Goal: Information Seeking & Learning: Learn about a topic

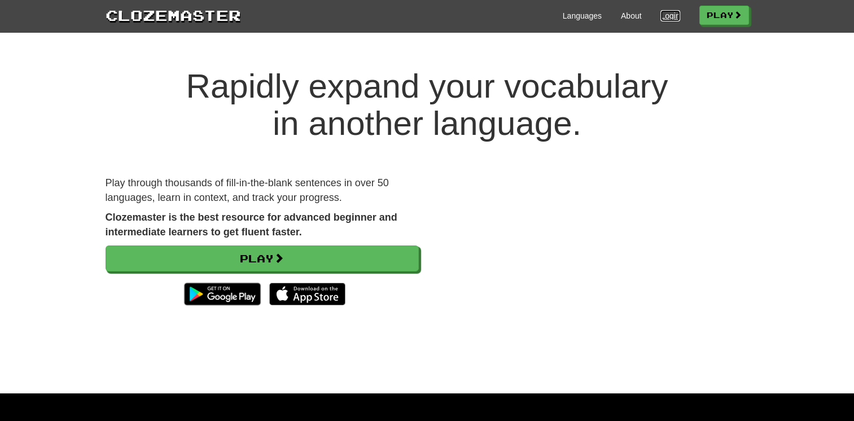
click at [662, 15] on link "Login" at bounding box center [670, 15] width 19 height 11
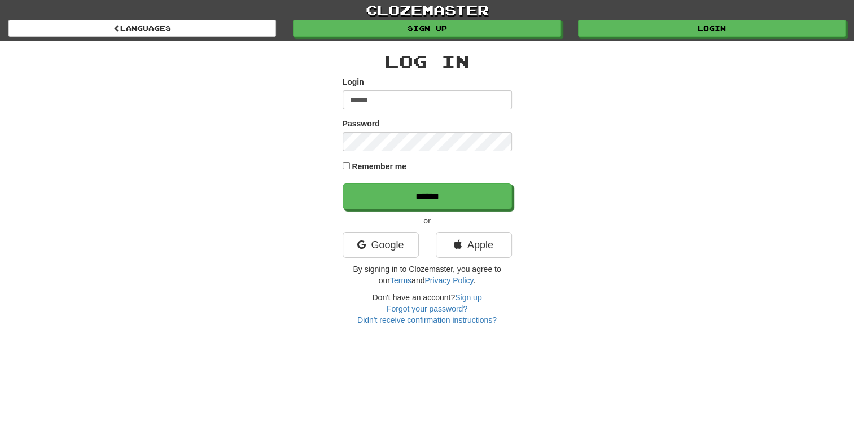
type input "******"
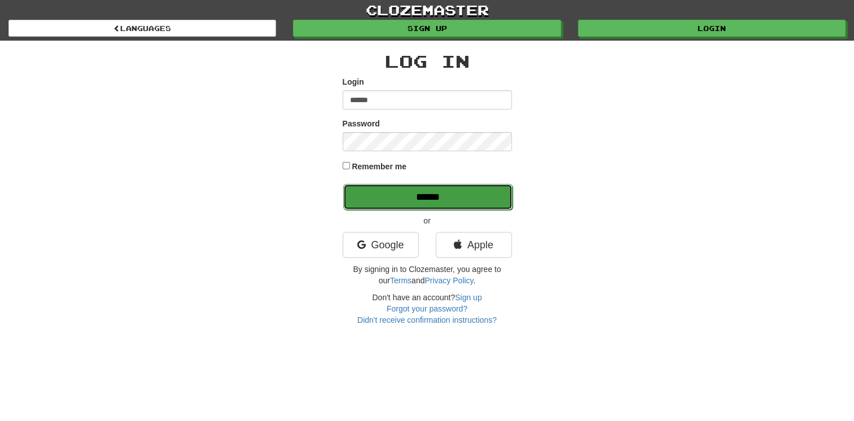
click at [461, 190] on input "******" at bounding box center [427, 197] width 169 height 26
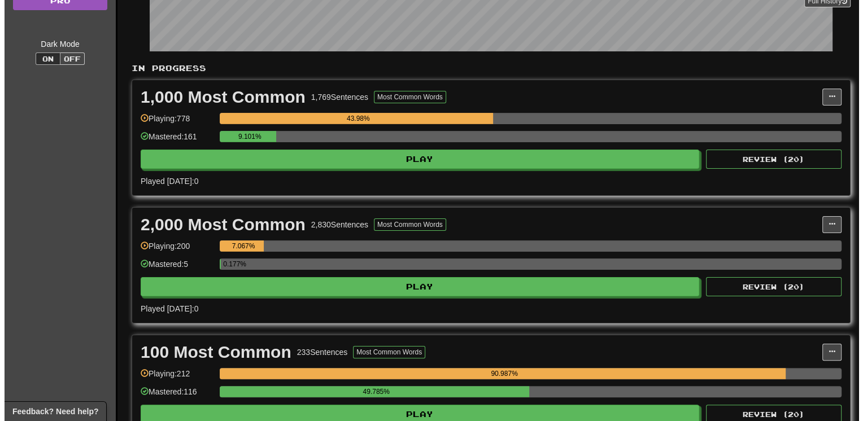
scroll to position [203, 0]
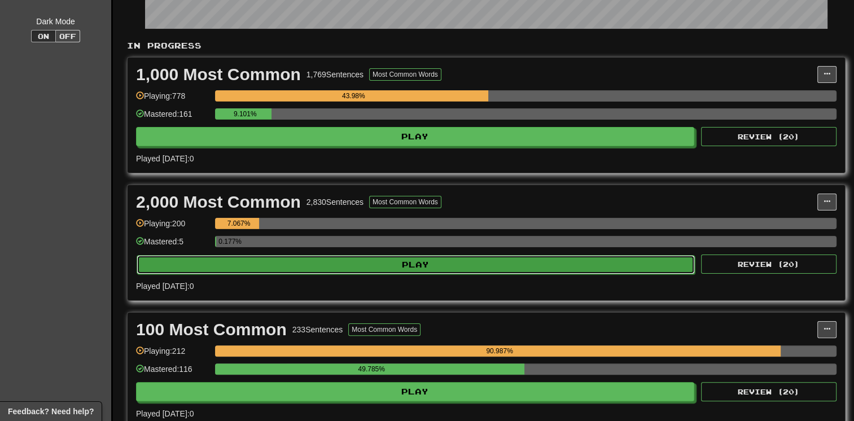
click at [474, 265] on button "Play" at bounding box center [416, 264] width 558 height 19
select select "**"
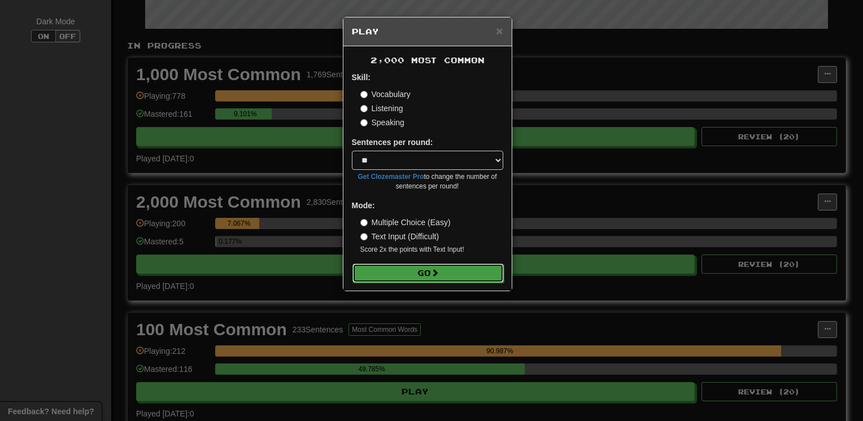
click at [408, 272] on button "Go" at bounding box center [427, 273] width 151 height 19
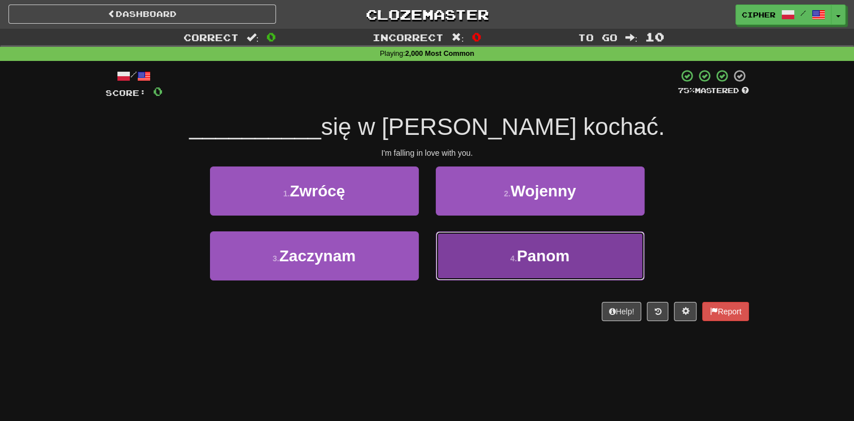
click at [472, 263] on button "4 . Panom" at bounding box center [540, 256] width 209 height 49
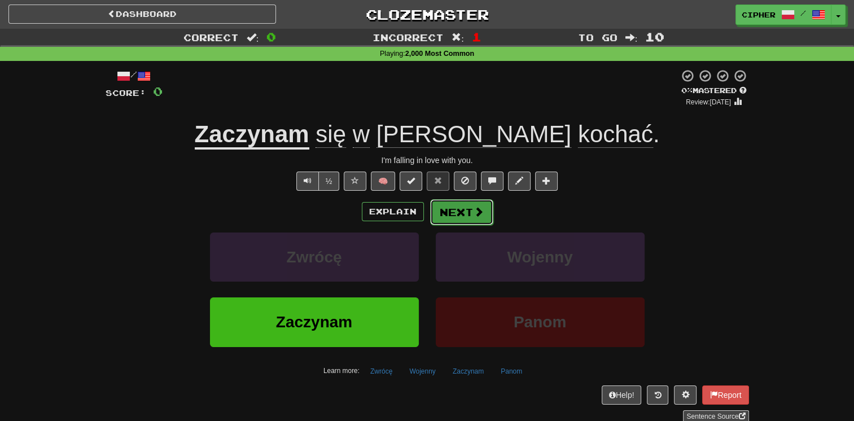
click at [447, 215] on button "Next" at bounding box center [461, 212] width 63 height 26
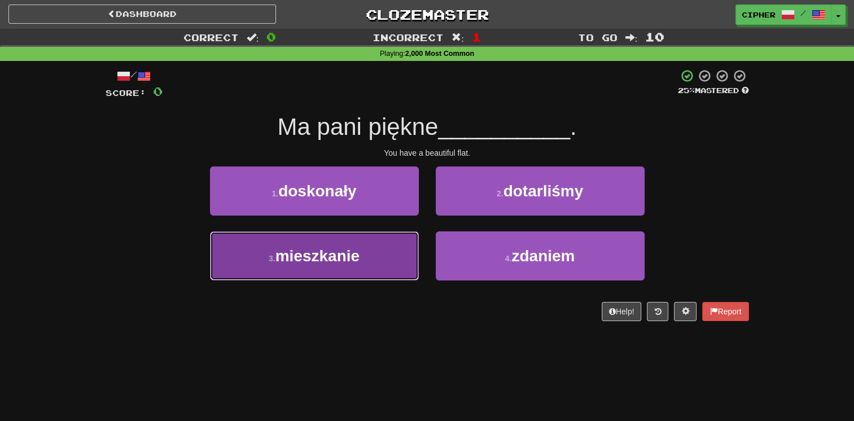
click at [400, 245] on button "3 . mieszkanie" at bounding box center [314, 256] width 209 height 49
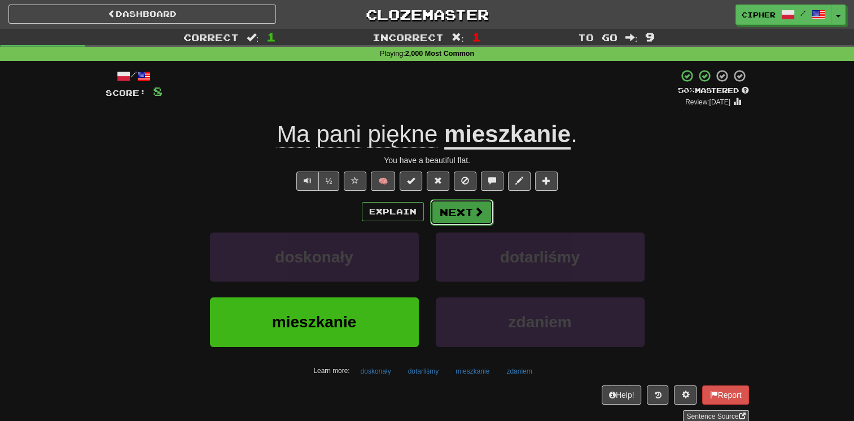
click at [461, 213] on button "Next" at bounding box center [461, 212] width 63 height 26
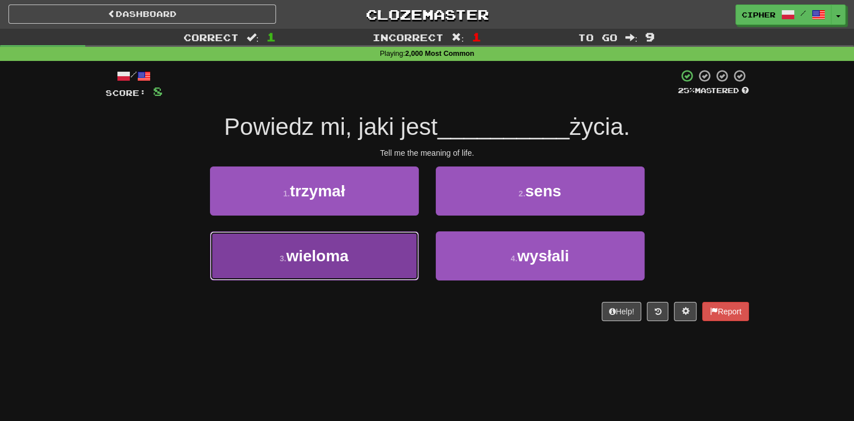
click at [397, 243] on button "3 . wieloma" at bounding box center [314, 256] width 209 height 49
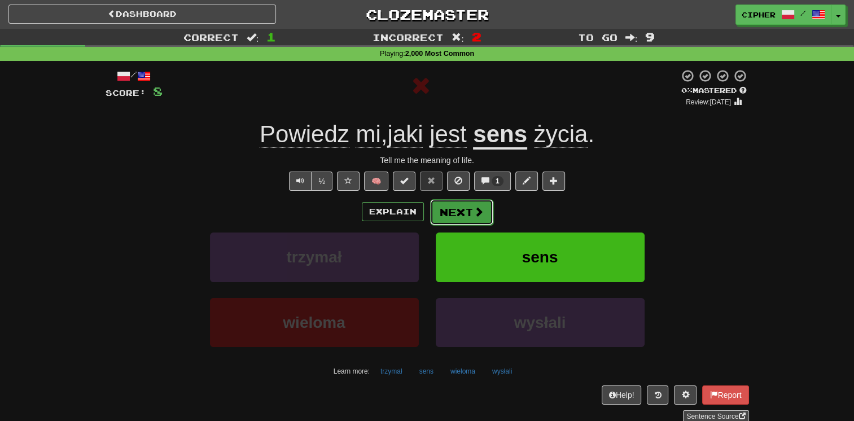
click at [451, 218] on button "Next" at bounding box center [461, 212] width 63 height 26
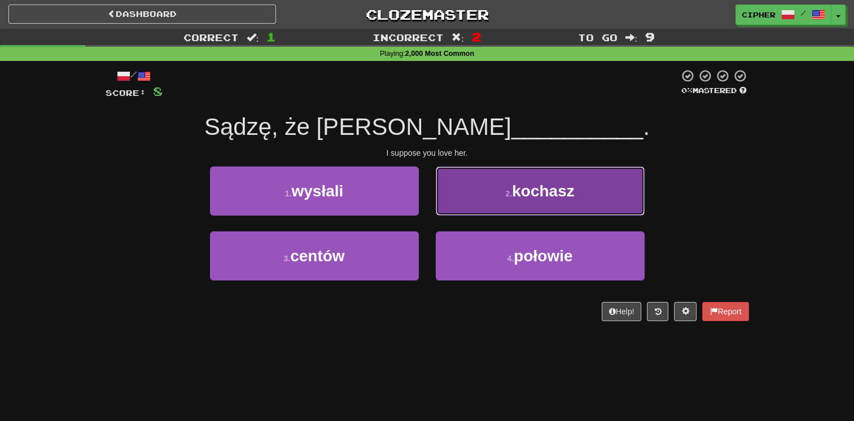
click at [463, 193] on button "2 . kochasz" at bounding box center [540, 191] width 209 height 49
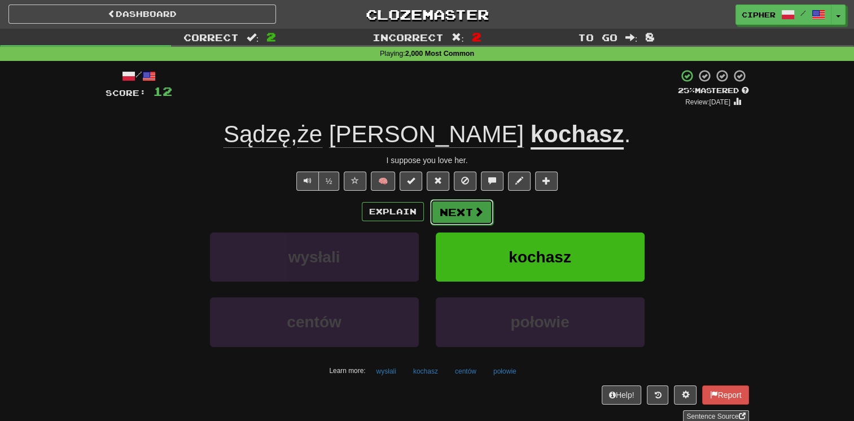
click at [482, 212] on span at bounding box center [479, 212] width 10 height 10
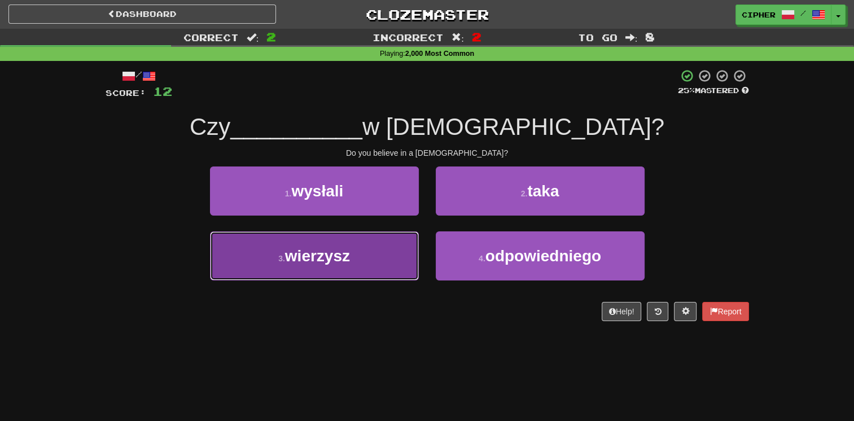
click at [380, 260] on button "3 . wierzysz" at bounding box center [314, 256] width 209 height 49
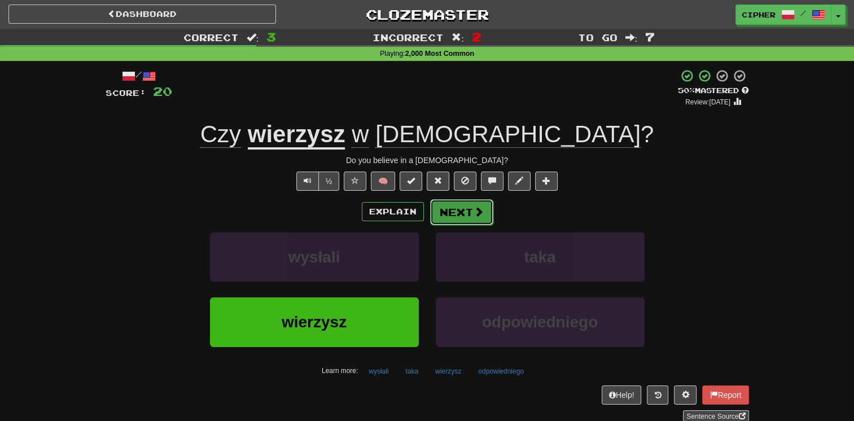
click at [448, 212] on button "Next" at bounding box center [461, 212] width 63 height 26
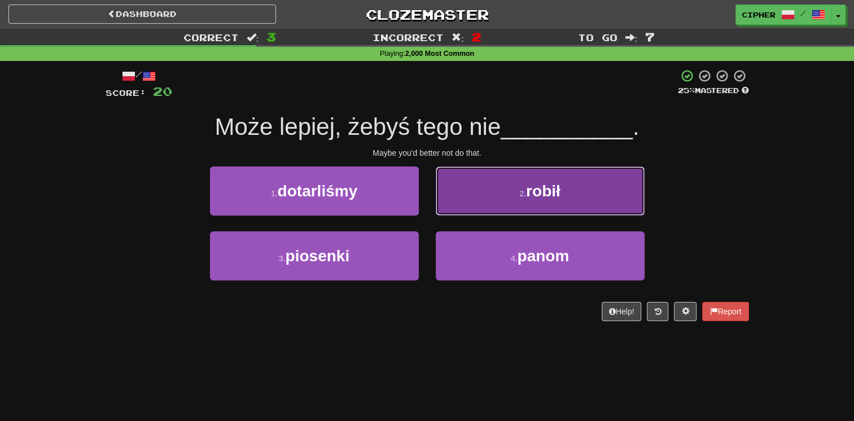
click at [454, 202] on button "2 . robił" at bounding box center [540, 191] width 209 height 49
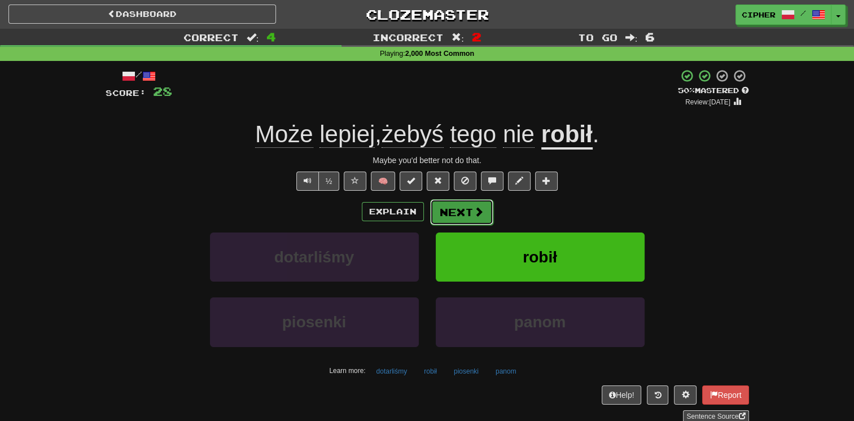
click at [457, 205] on button "Next" at bounding box center [461, 212] width 63 height 26
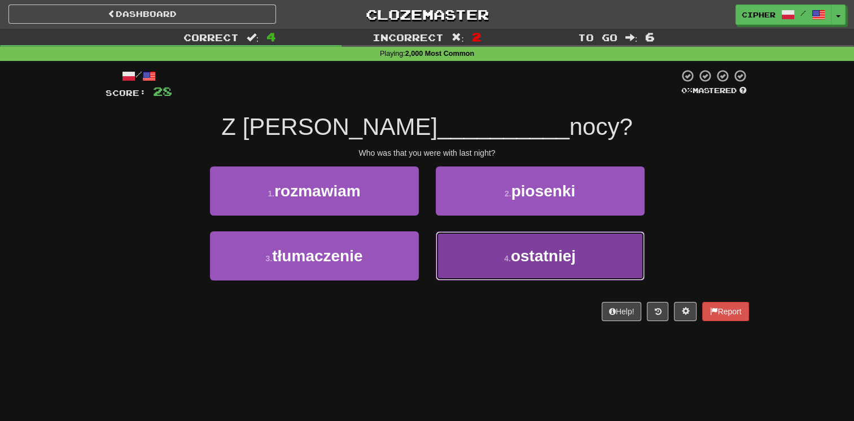
click at [463, 256] on button "4 . ostatniej" at bounding box center [540, 256] width 209 height 49
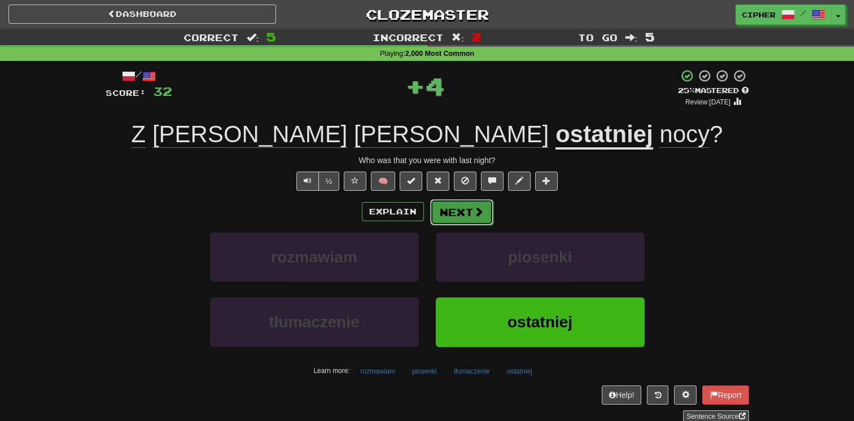
click at [446, 213] on button "Next" at bounding box center [461, 212] width 63 height 26
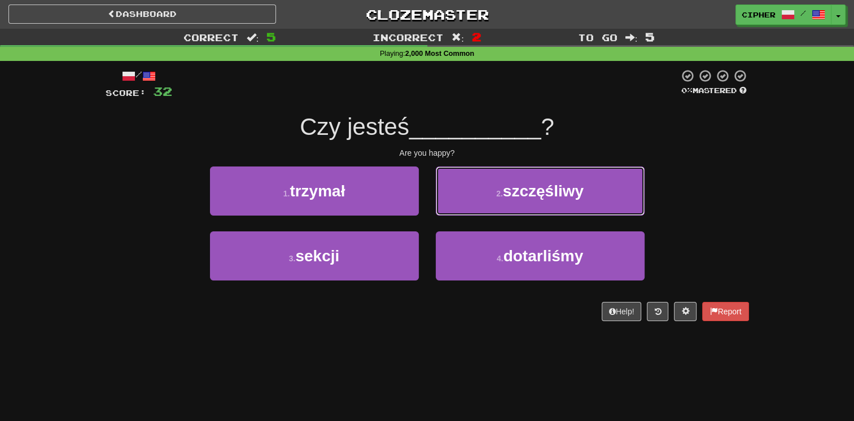
click at [446, 213] on button "2 . szczęśliwy" at bounding box center [540, 191] width 209 height 49
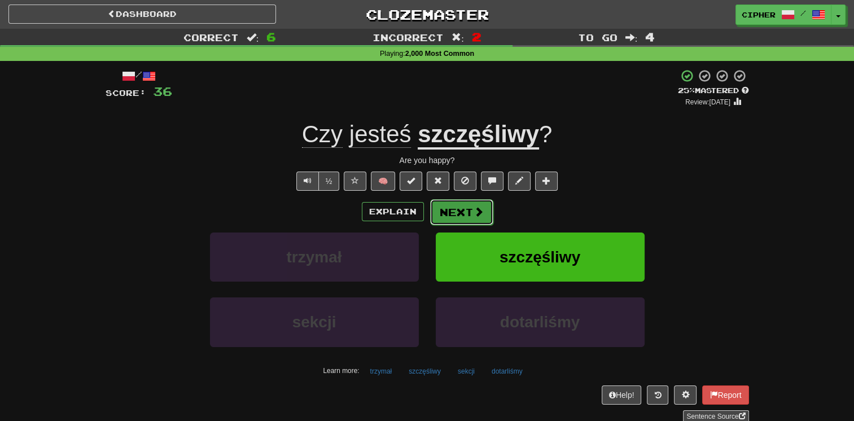
click at [449, 207] on button "Next" at bounding box center [461, 212] width 63 height 26
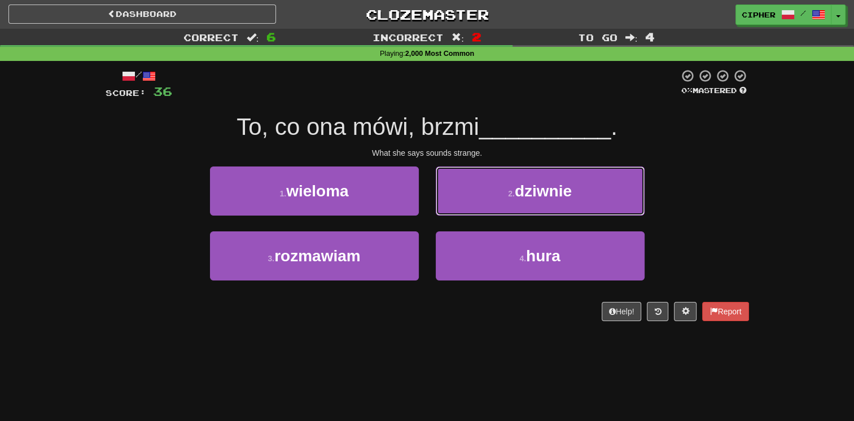
click at [449, 207] on button "2 . dziwnie" at bounding box center [540, 191] width 209 height 49
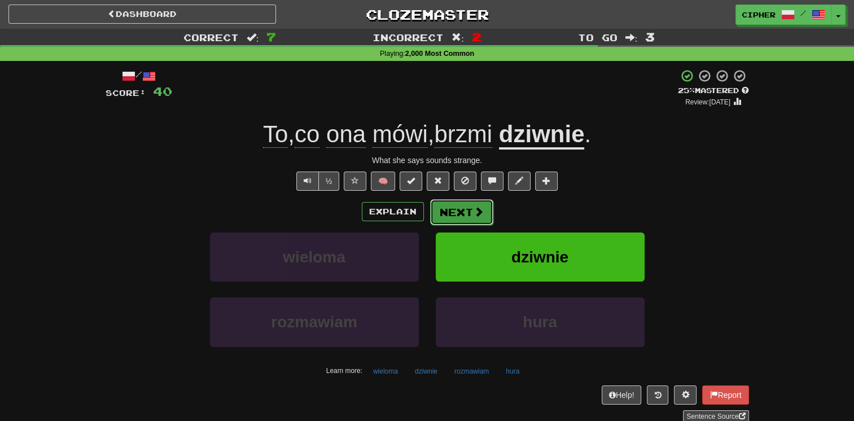
click at [475, 218] on button "Next" at bounding box center [461, 212] width 63 height 26
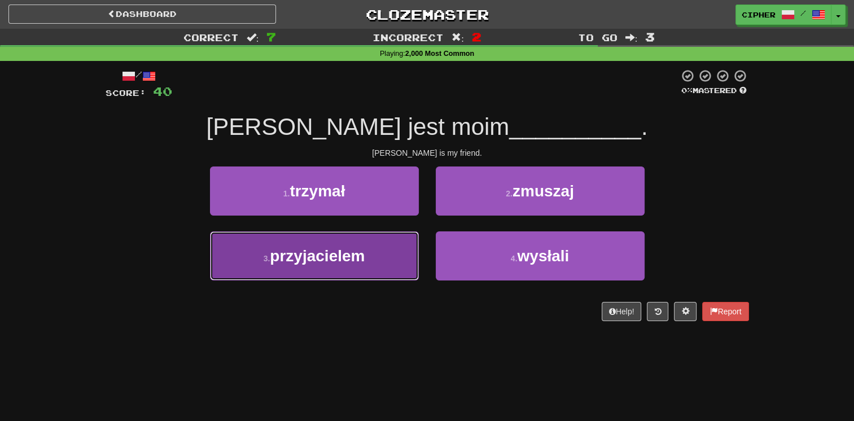
click at [354, 258] on span "przyjacielem" at bounding box center [317, 256] width 95 height 18
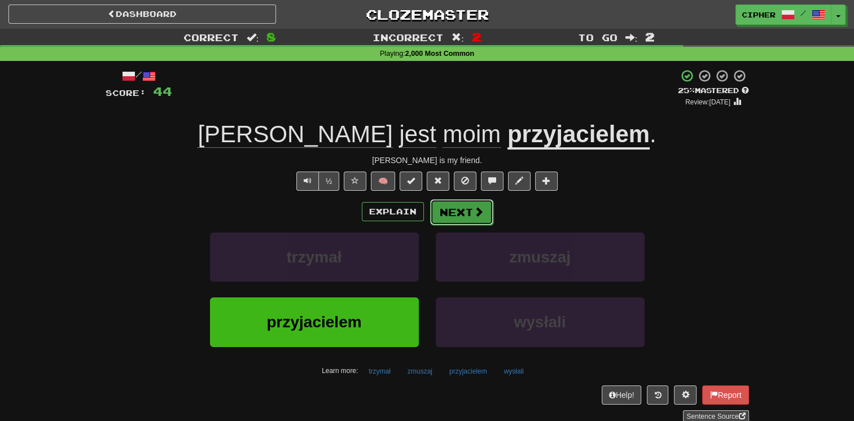
click at [459, 209] on button "Next" at bounding box center [461, 212] width 63 height 26
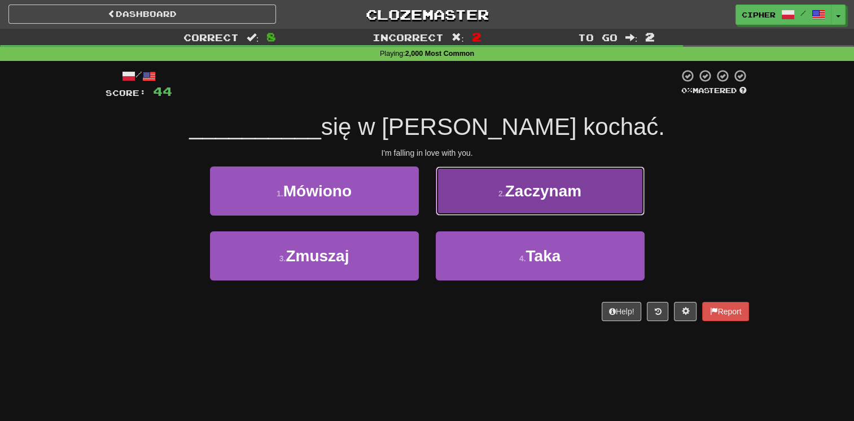
click at [456, 204] on button "2 . Zaczynam" at bounding box center [540, 191] width 209 height 49
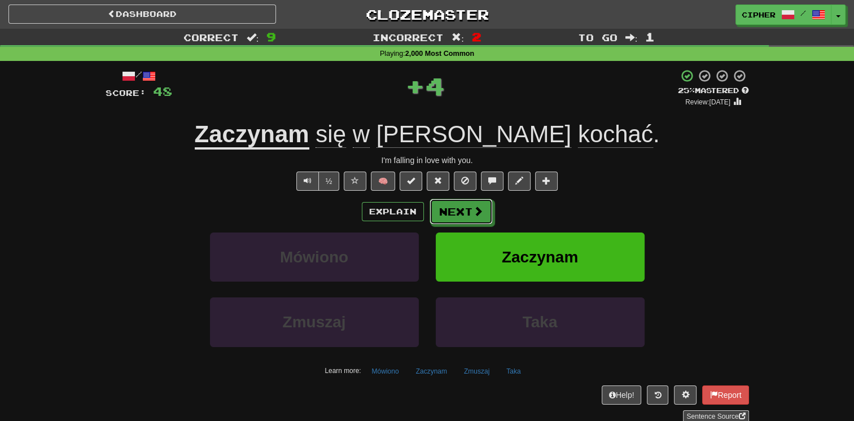
click at [456, 204] on button "Next" at bounding box center [461, 212] width 63 height 26
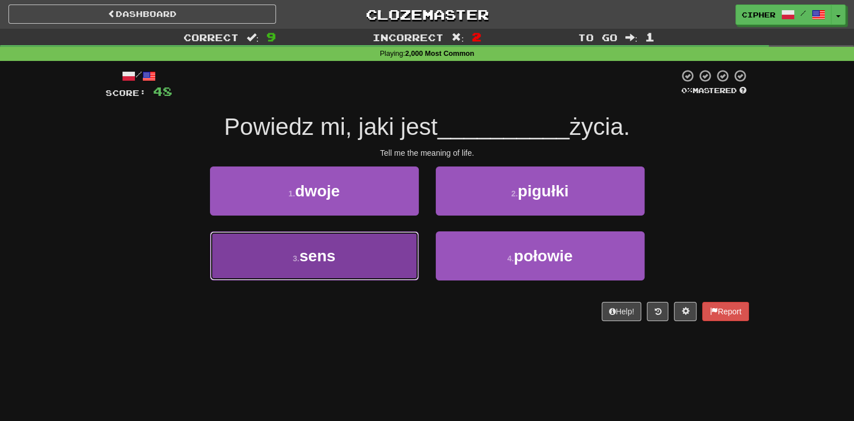
click at [397, 241] on button "3 . sens" at bounding box center [314, 256] width 209 height 49
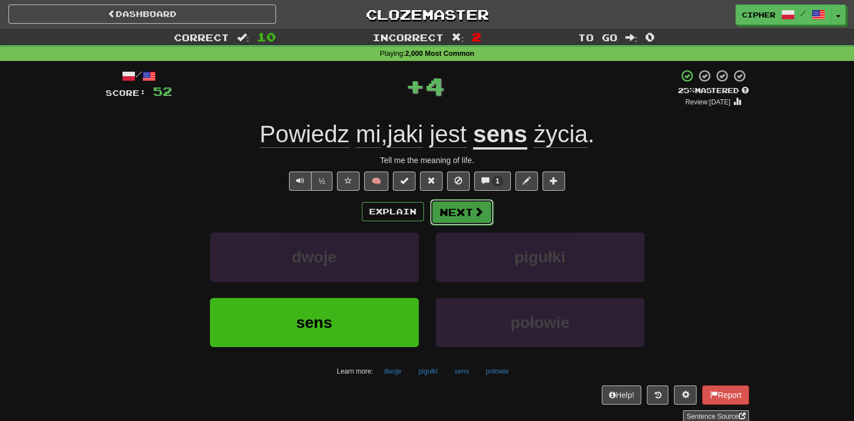
click at [455, 207] on button "Next" at bounding box center [461, 212] width 63 height 26
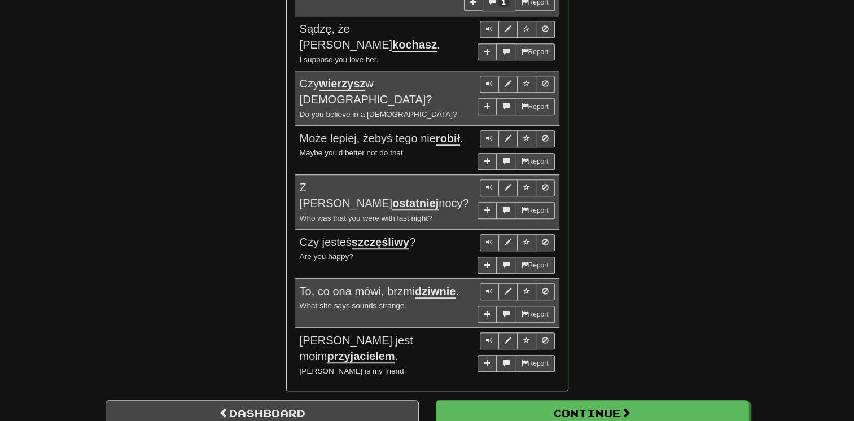
scroll to position [903, 0]
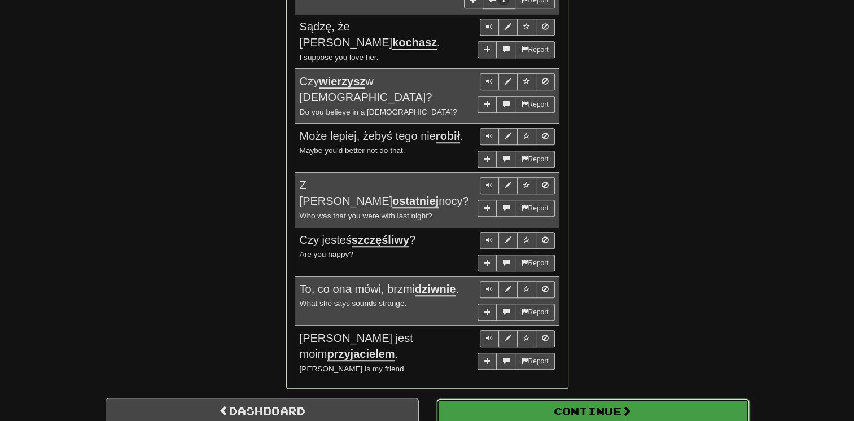
click at [546, 399] on button "Continue" at bounding box center [592, 412] width 313 height 26
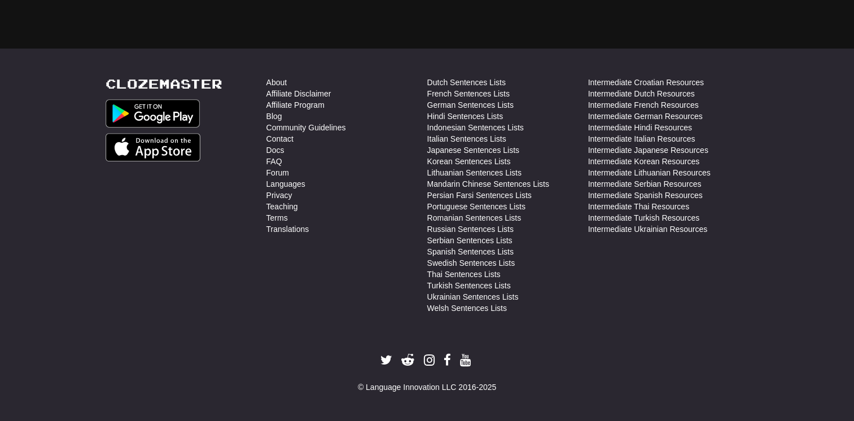
scroll to position [32, 0]
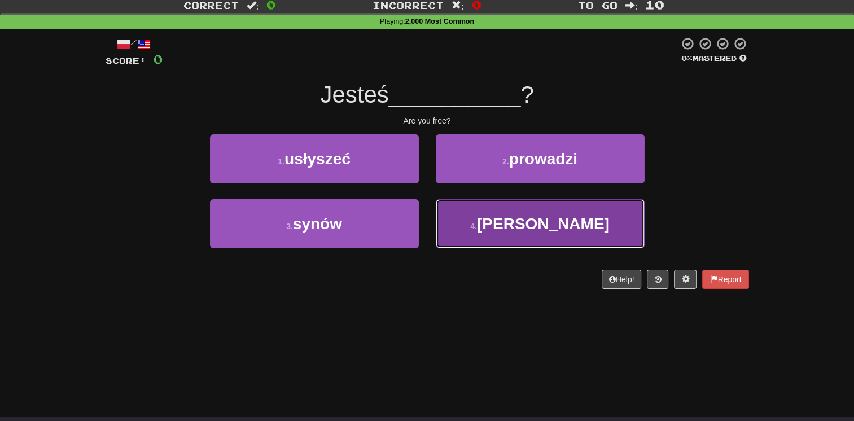
click at [544, 202] on button "4 . wolny" at bounding box center [540, 223] width 209 height 49
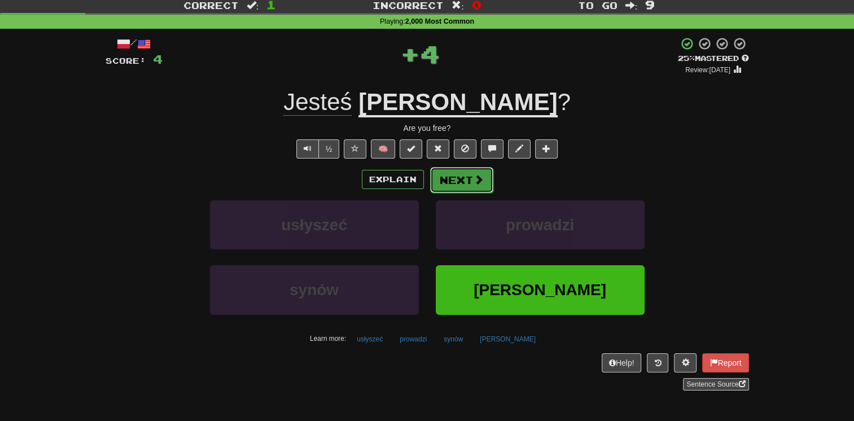
click at [462, 184] on button "Next" at bounding box center [461, 180] width 63 height 26
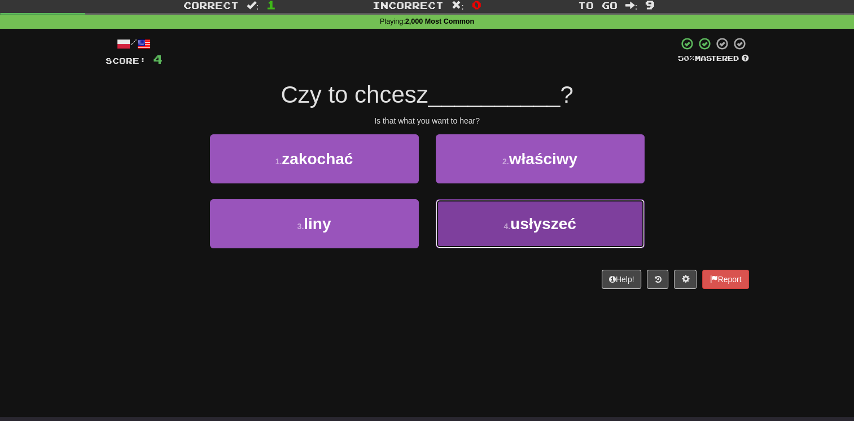
click at [466, 211] on button "4 . usłyszeć" at bounding box center [540, 223] width 209 height 49
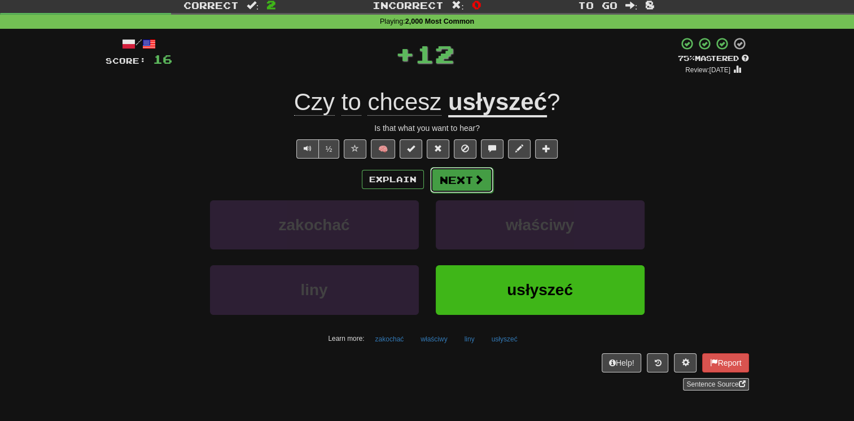
click at [449, 183] on button "Next" at bounding box center [461, 180] width 63 height 26
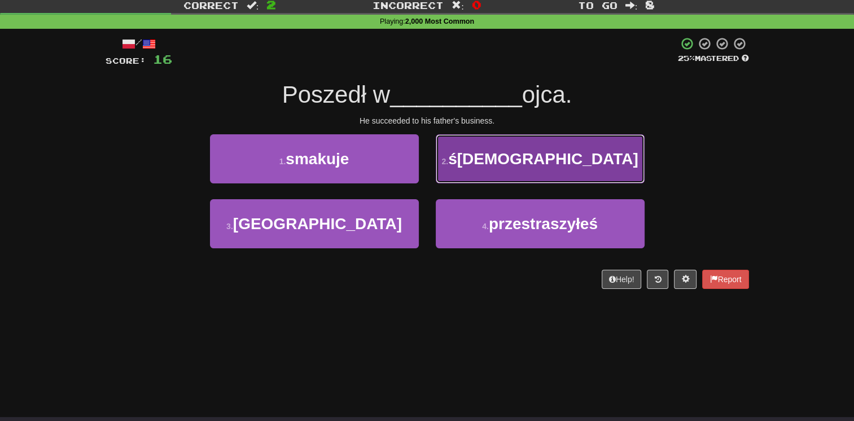
click at [459, 168] on button "2 . ślady" at bounding box center [540, 158] width 209 height 49
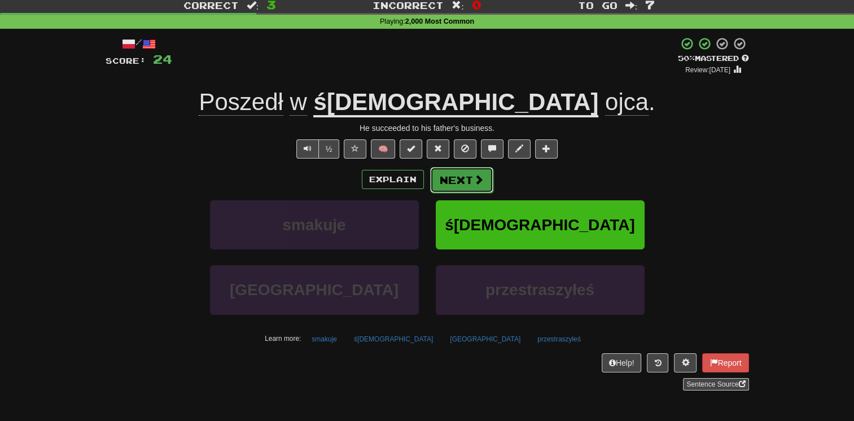
click at [459, 176] on button "Next" at bounding box center [461, 180] width 63 height 26
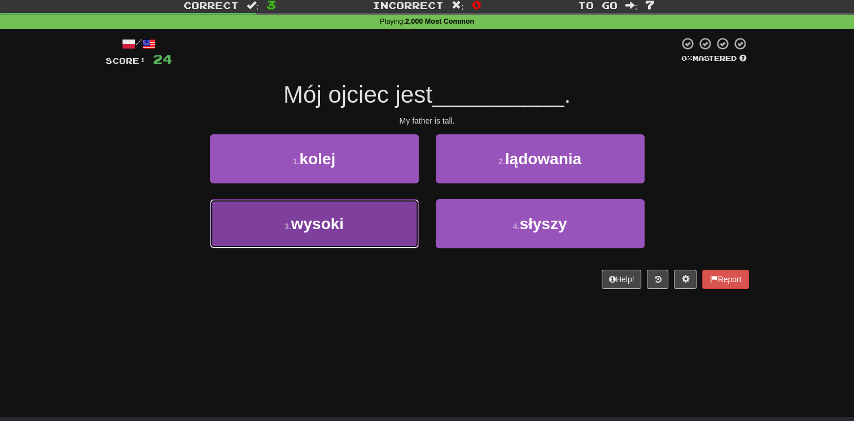
click at [395, 215] on button "3 . wysoki" at bounding box center [314, 223] width 209 height 49
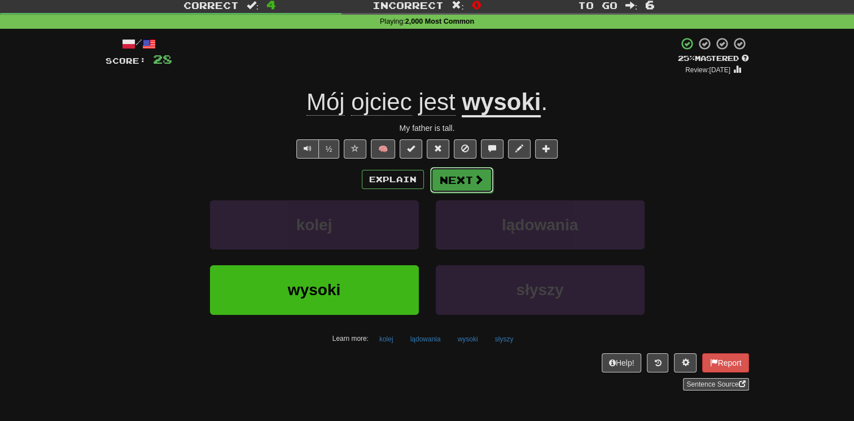
click at [448, 185] on button "Next" at bounding box center [461, 180] width 63 height 26
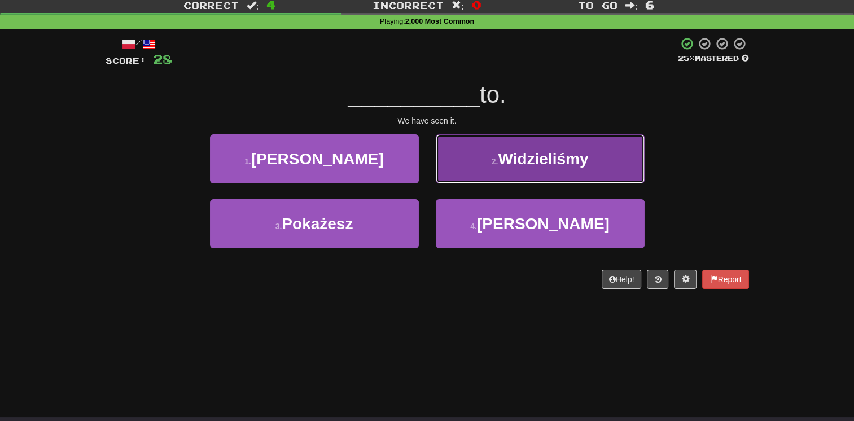
click at [459, 182] on button "2 . Widzieliśmy" at bounding box center [540, 158] width 209 height 49
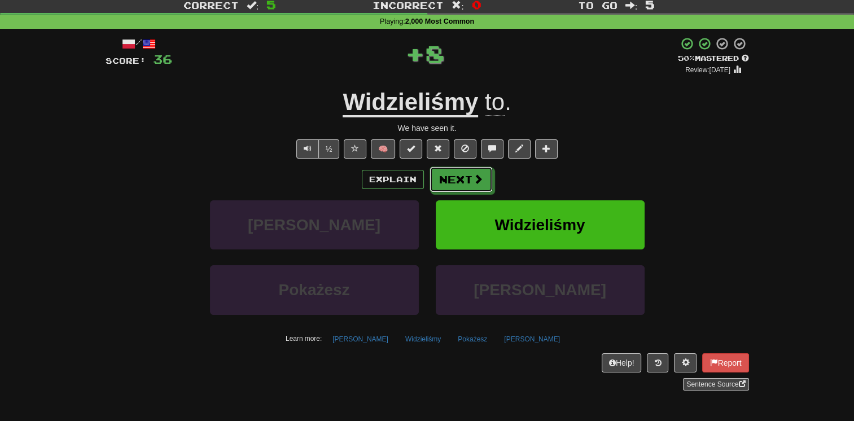
click at [459, 182] on button "Next" at bounding box center [461, 180] width 63 height 26
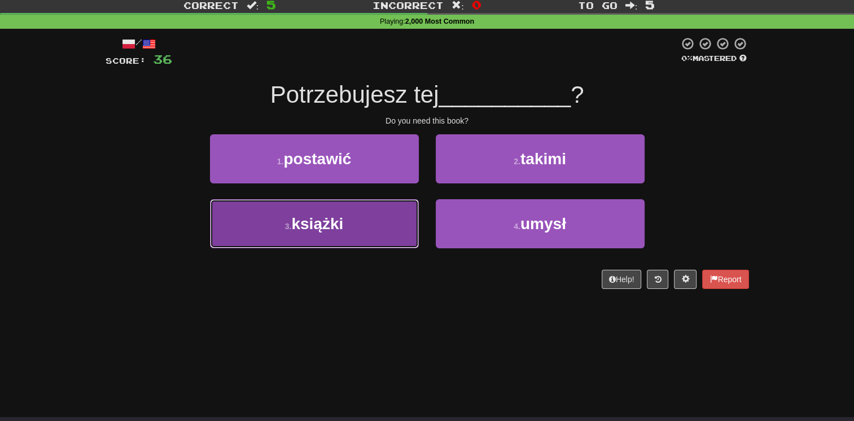
click at [408, 208] on button "3 . książki" at bounding box center [314, 223] width 209 height 49
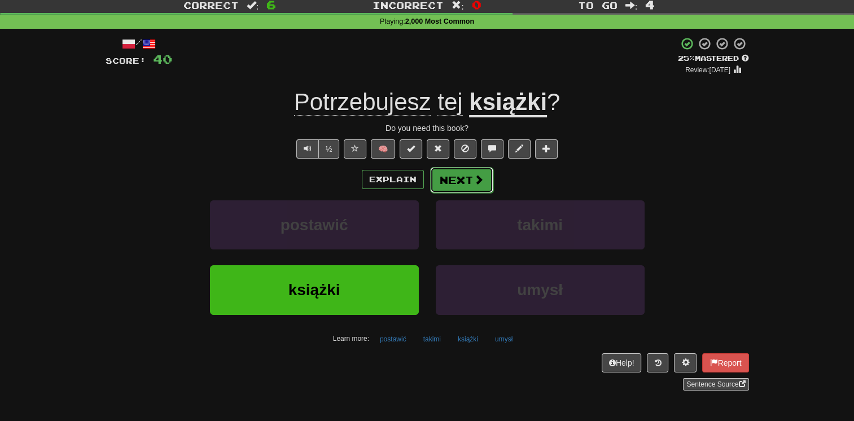
click at [452, 184] on button "Next" at bounding box center [461, 180] width 63 height 26
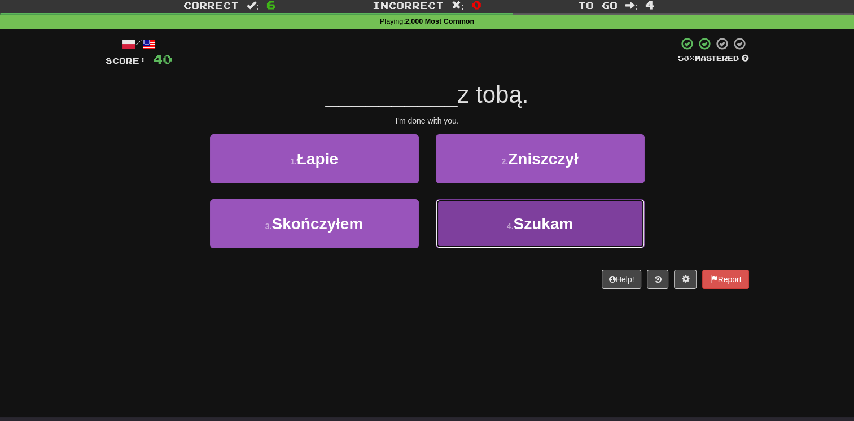
click at [464, 211] on button "4 . Szukam" at bounding box center [540, 223] width 209 height 49
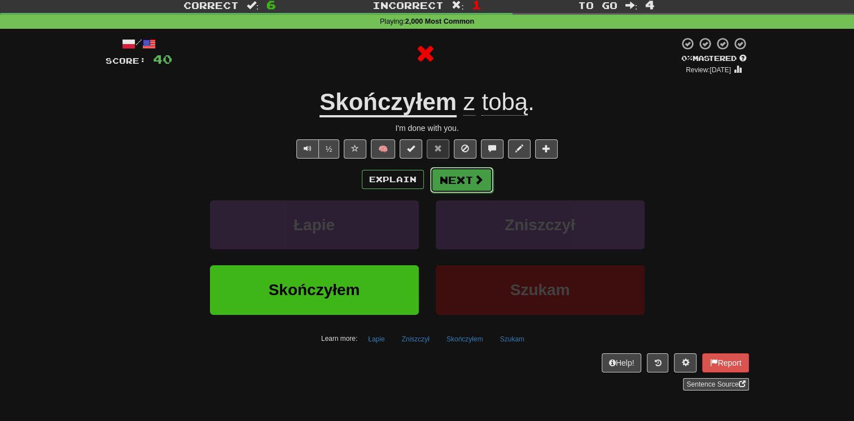
click at [452, 182] on button "Next" at bounding box center [461, 180] width 63 height 26
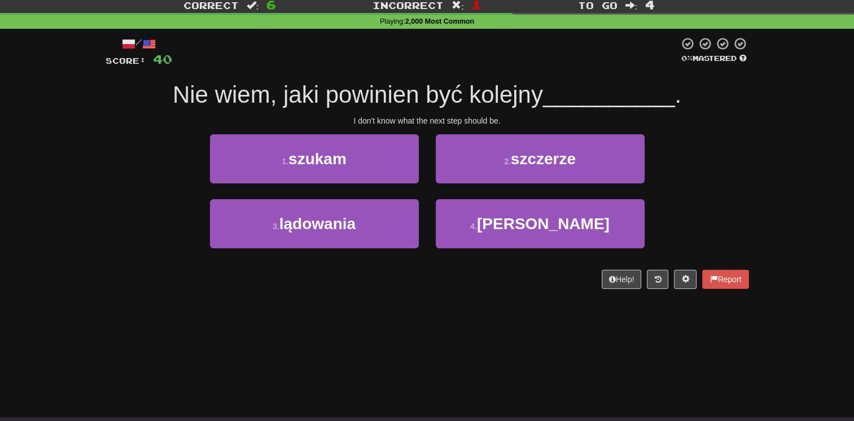
click at [446, 183] on div "2 . szczerze" at bounding box center [540, 166] width 226 height 65
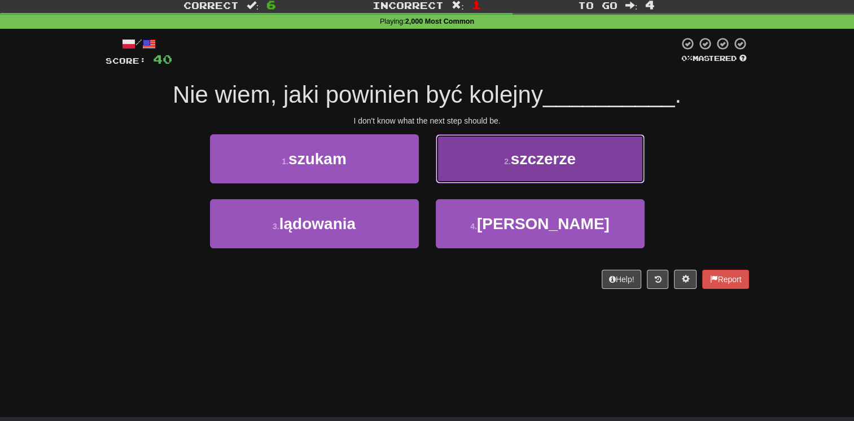
click at [449, 177] on button "2 . szczerze" at bounding box center [540, 158] width 209 height 49
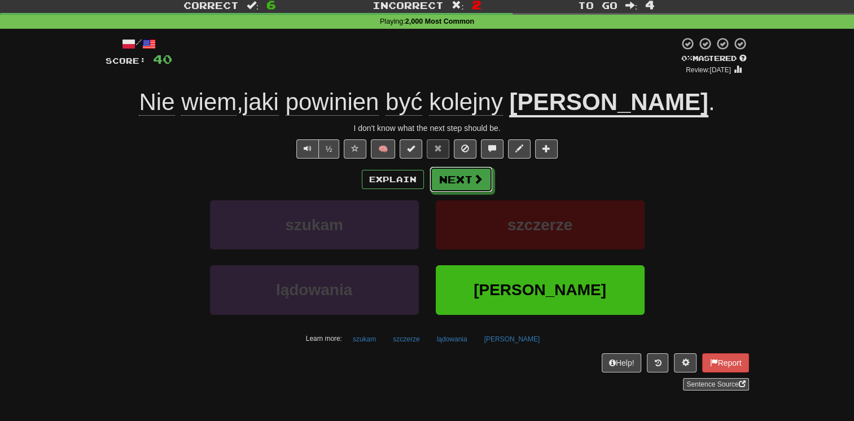
click at [449, 177] on button "Next" at bounding box center [461, 180] width 63 height 26
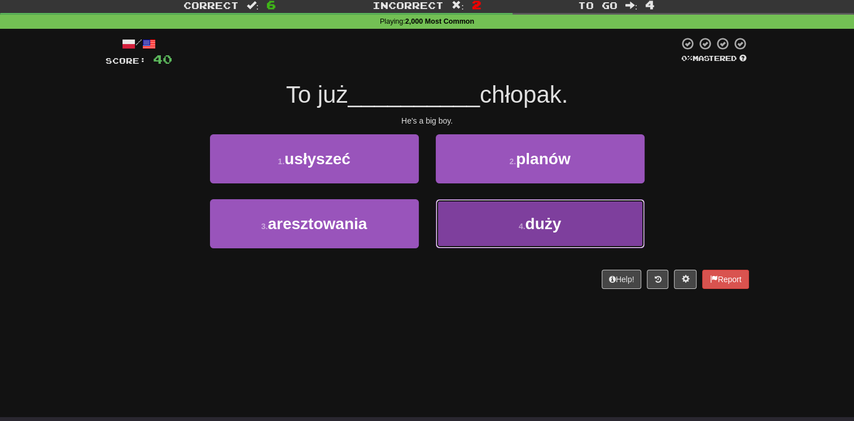
click at [451, 211] on button "4 . duży" at bounding box center [540, 223] width 209 height 49
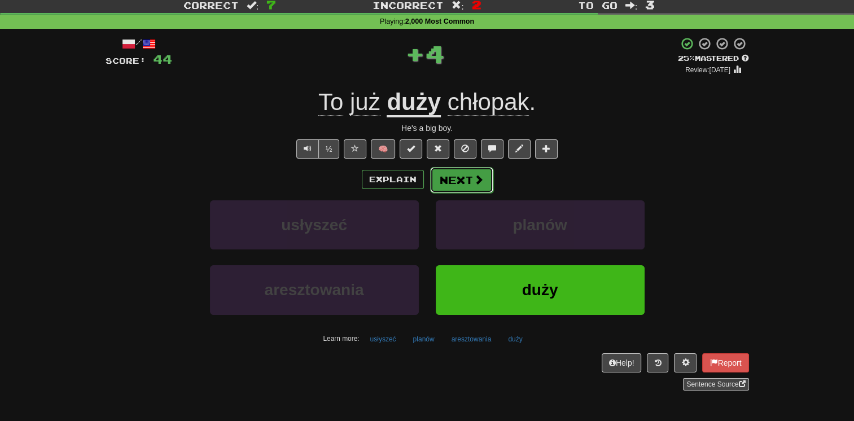
click at [446, 175] on button "Next" at bounding box center [461, 180] width 63 height 26
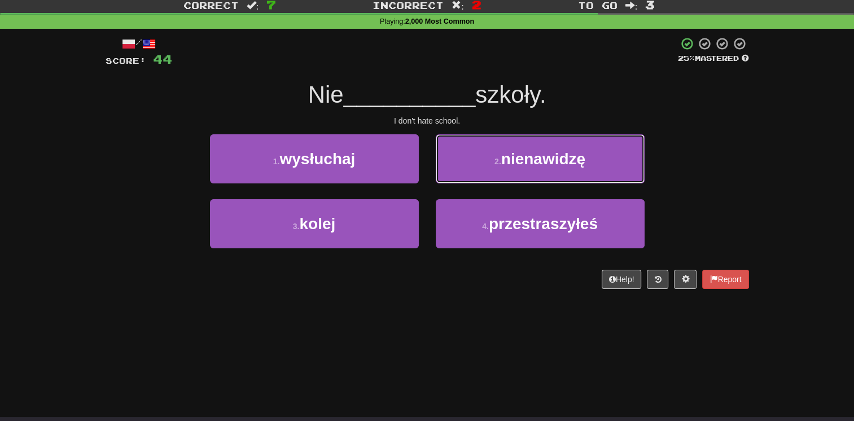
click at [446, 175] on button "2 . nienawidzę" at bounding box center [540, 158] width 209 height 49
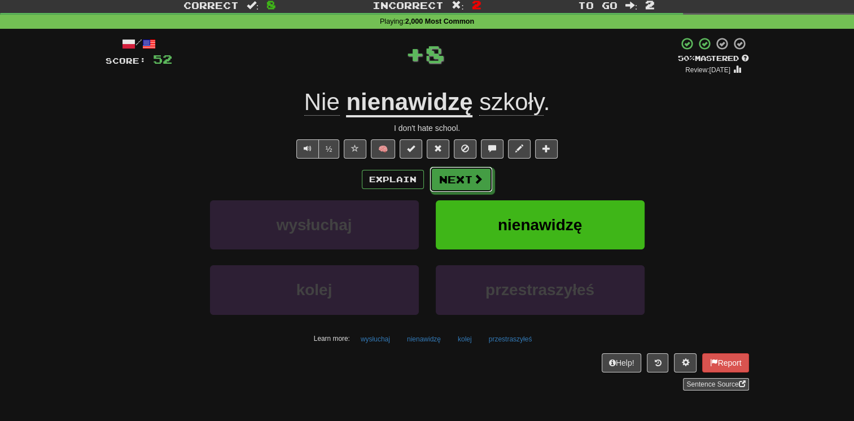
click at [446, 175] on button "Next" at bounding box center [461, 180] width 63 height 26
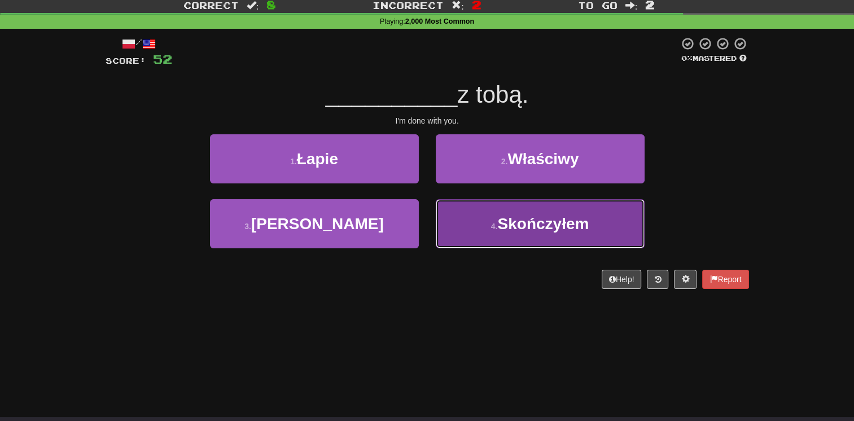
click at [449, 209] on button "4 . Skończyłem" at bounding box center [540, 223] width 209 height 49
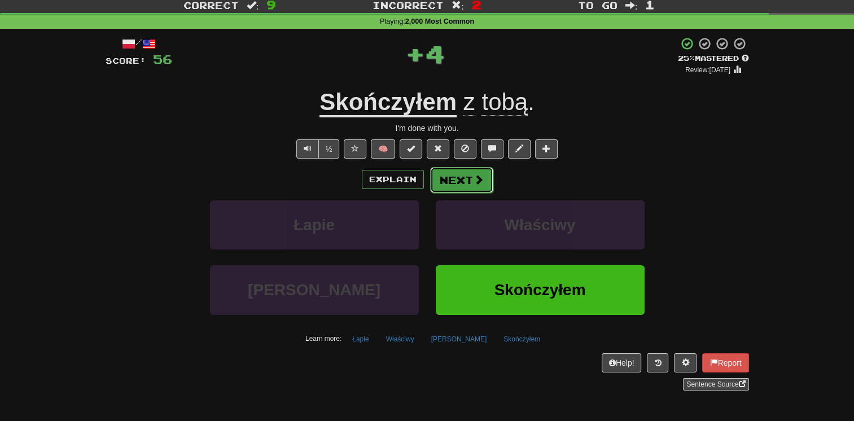
click at [438, 177] on button "Next" at bounding box center [461, 180] width 63 height 26
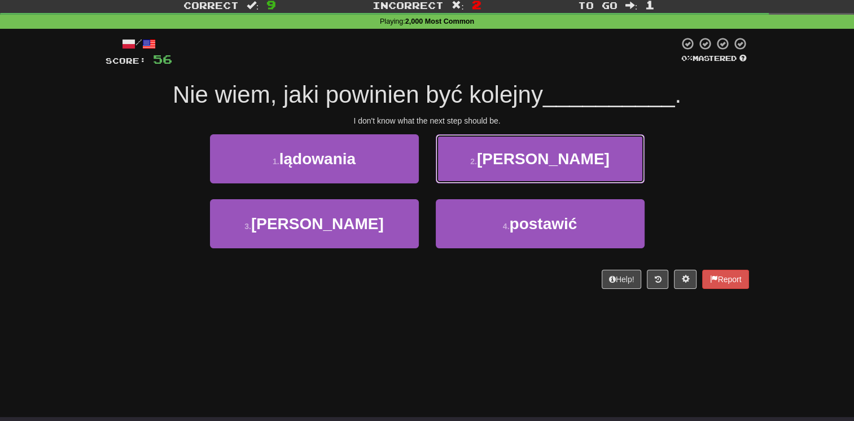
click at [438, 177] on button "2 . krok" at bounding box center [540, 158] width 209 height 49
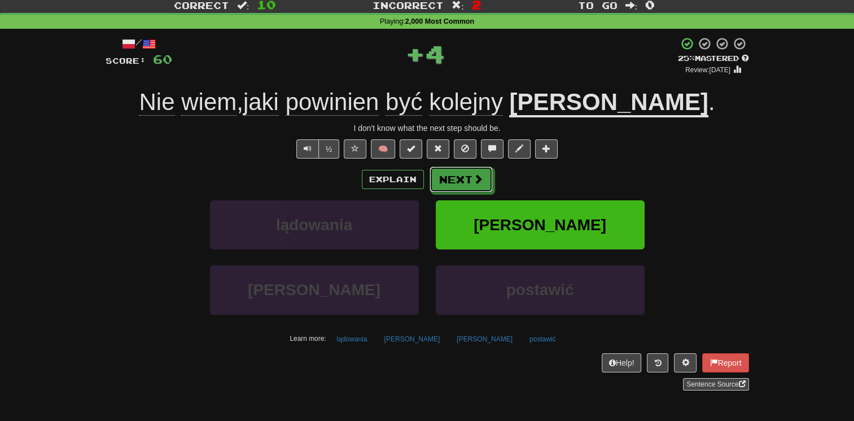
click at [438, 177] on button "Next" at bounding box center [461, 180] width 63 height 26
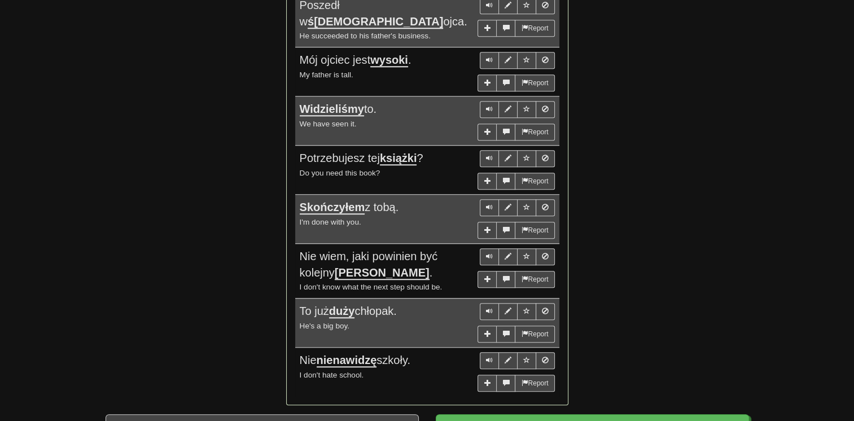
scroll to position [890, 0]
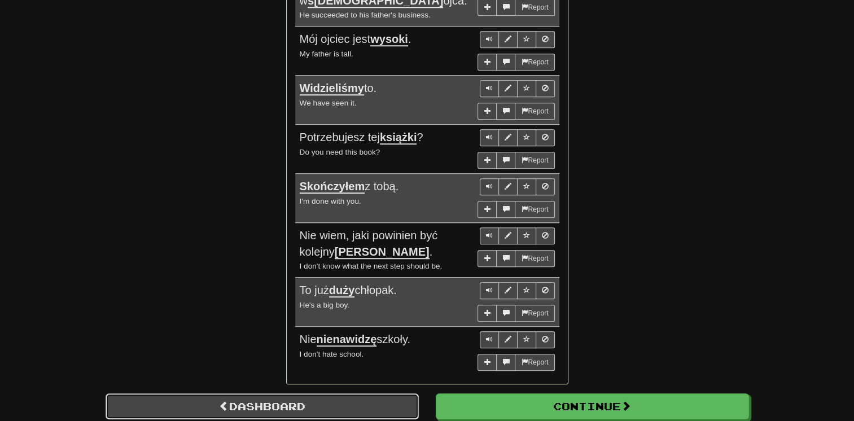
click at [295, 394] on link "Dashboard" at bounding box center [262, 407] width 313 height 26
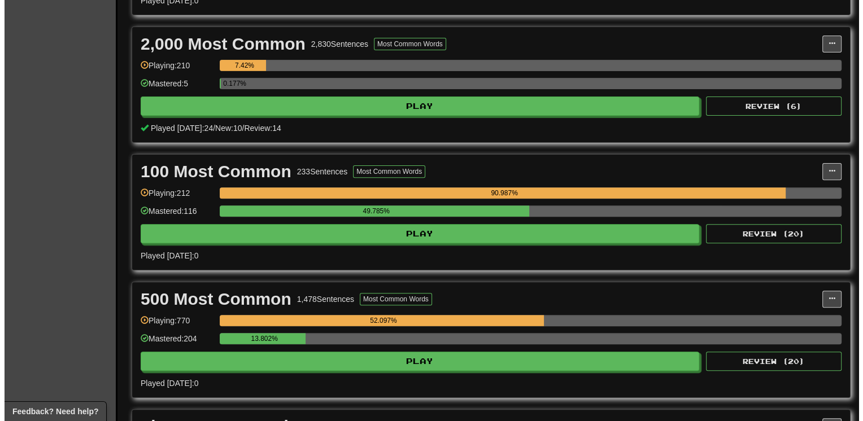
scroll to position [384, 0]
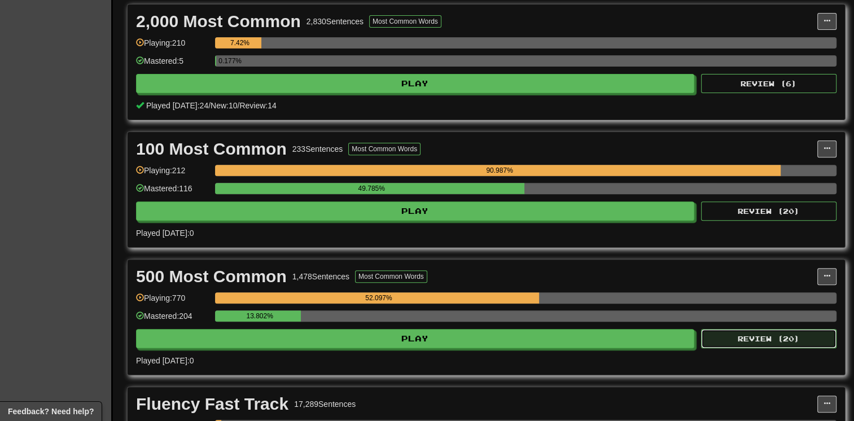
click at [724, 329] on button "Review ( 20 )" at bounding box center [769, 338] width 136 height 19
select select "**"
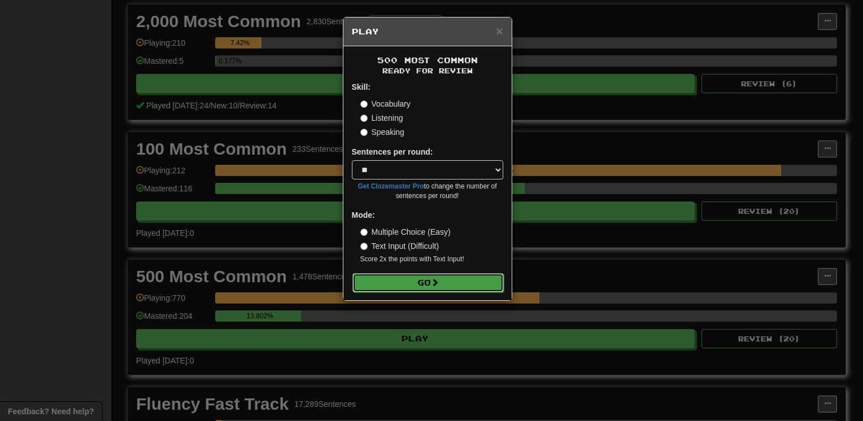
click at [459, 279] on button "Go" at bounding box center [427, 282] width 151 height 19
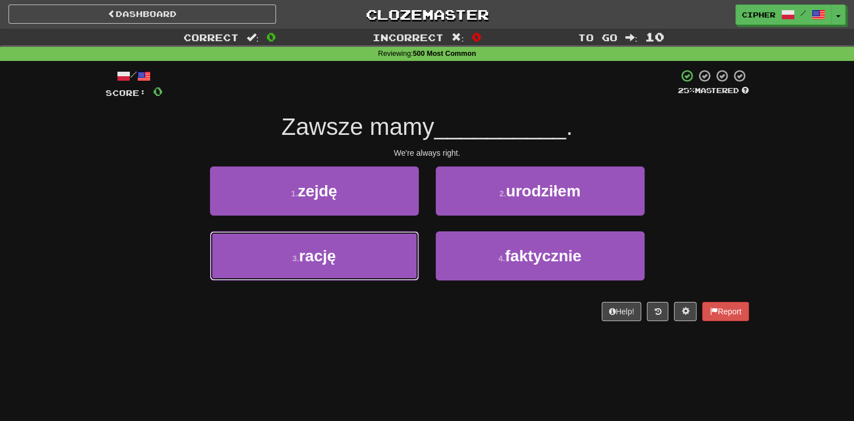
click at [296, 243] on button "3 . rację" at bounding box center [314, 256] width 209 height 49
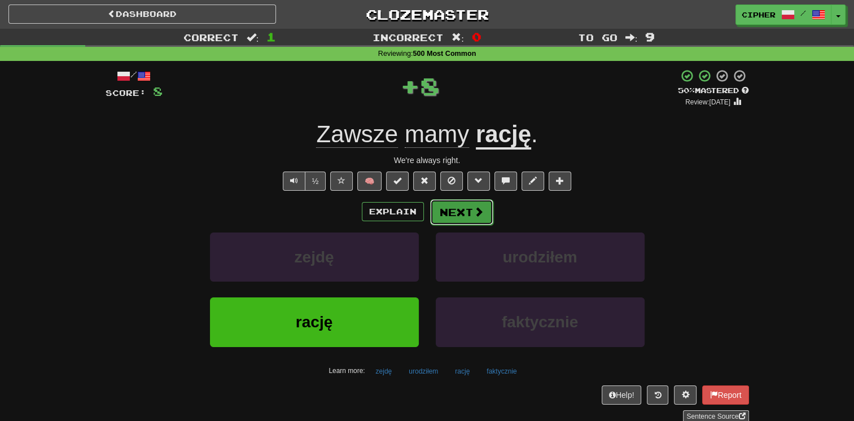
click at [435, 219] on button "Next" at bounding box center [461, 212] width 63 height 26
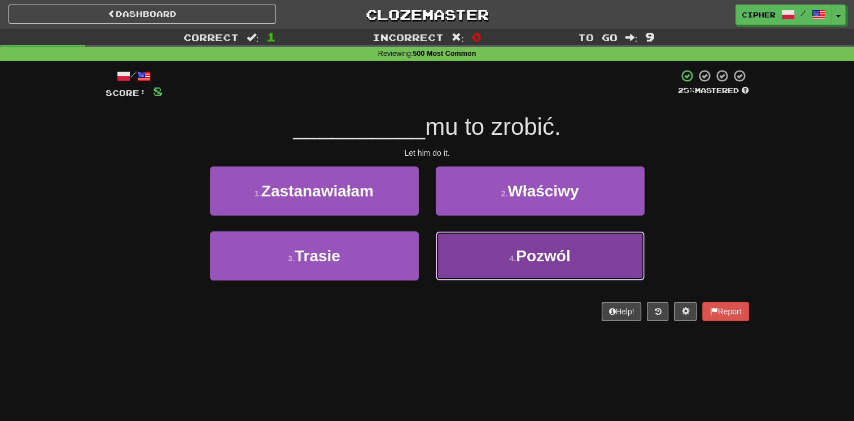
click at [461, 247] on button "4 . Pozwól" at bounding box center [540, 256] width 209 height 49
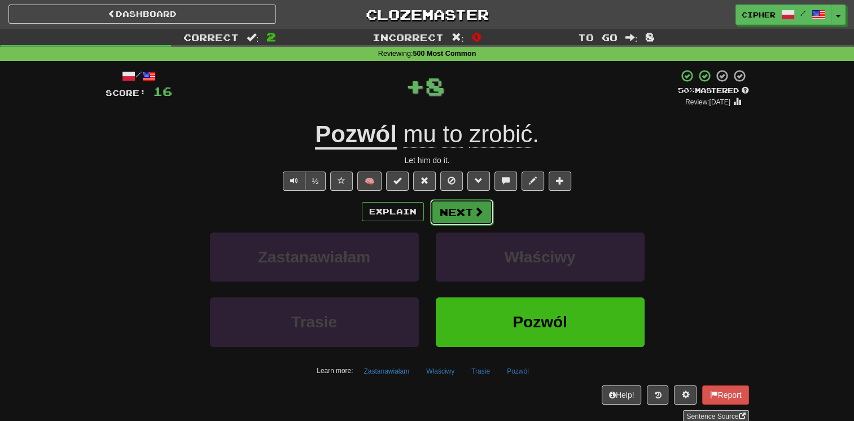
click at [456, 209] on button "Next" at bounding box center [461, 212] width 63 height 26
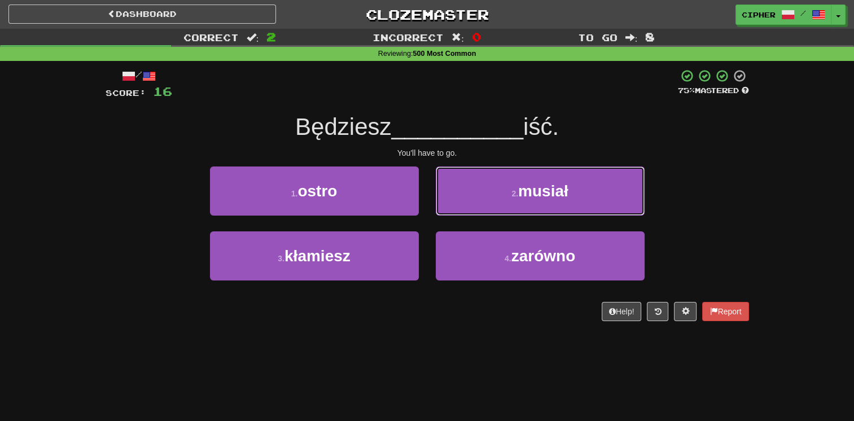
click at [456, 209] on button "2 . musiał" at bounding box center [540, 191] width 209 height 49
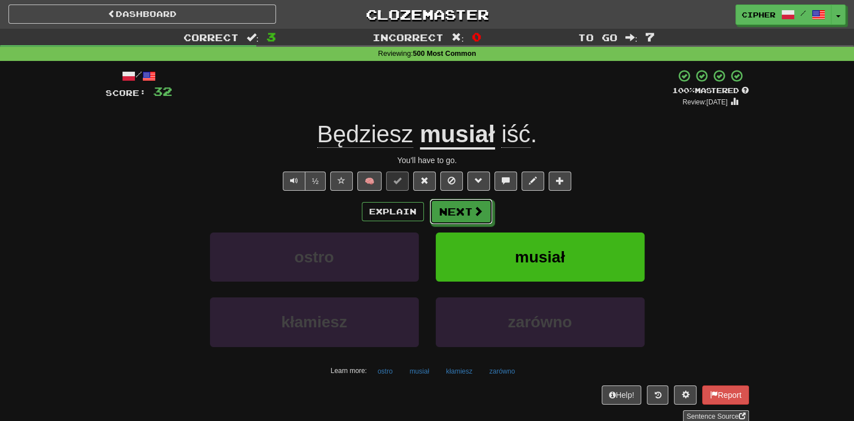
click at [456, 209] on button "Next" at bounding box center [461, 212] width 63 height 26
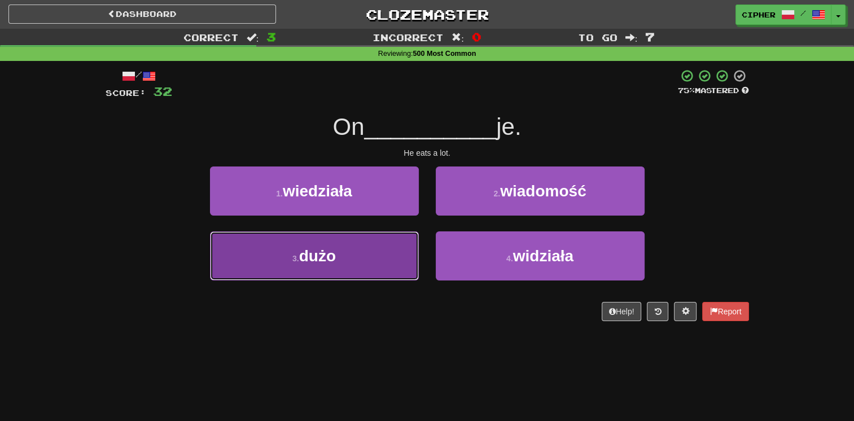
click at [383, 245] on button "3 . dużo" at bounding box center [314, 256] width 209 height 49
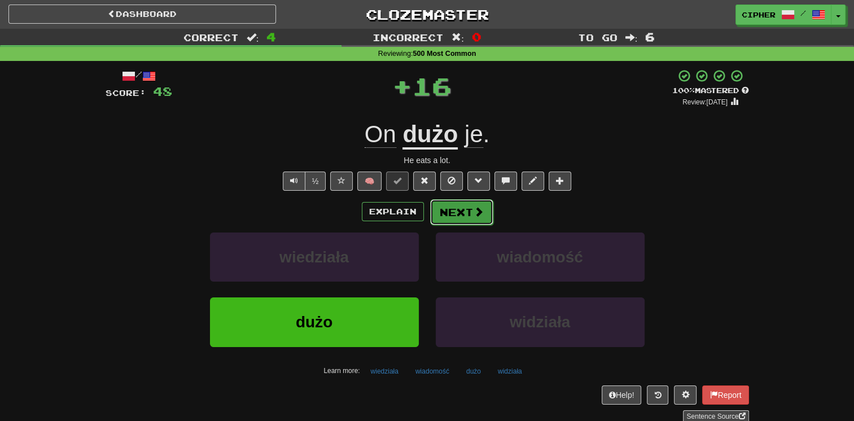
click at [455, 207] on button "Next" at bounding box center [461, 212] width 63 height 26
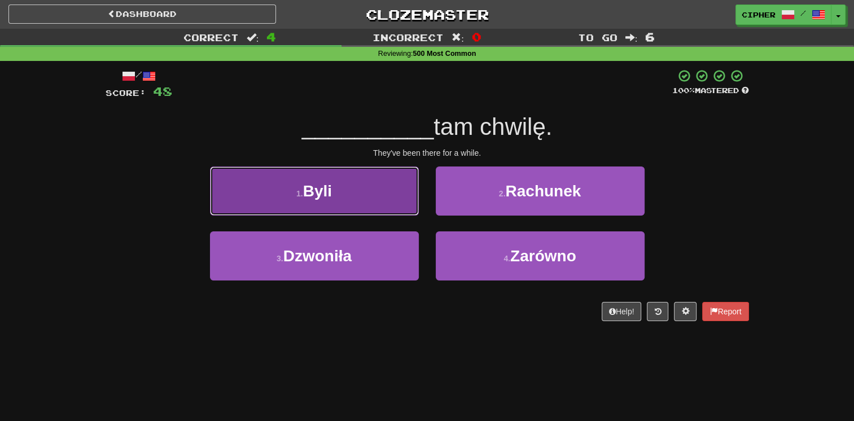
click at [366, 207] on button "1 . Byli" at bounding box center [314, 191] width 209 height 49
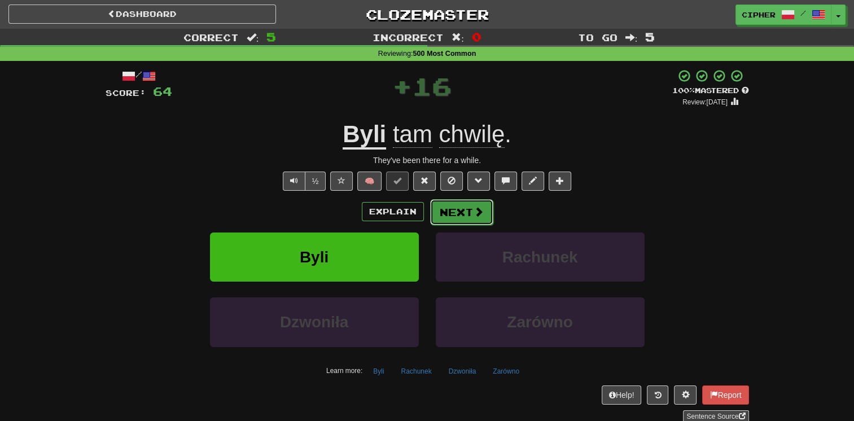
click at [454, 208] on button "Next" at bounding box center [461, 212] width 63 height 26
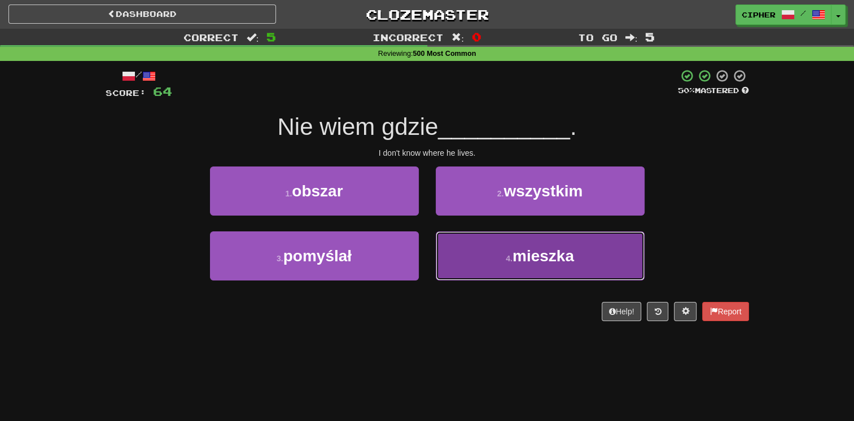
click at [463, 242] on button "4 . mieszka" at bounding box center [540, 256] width 209 height 49
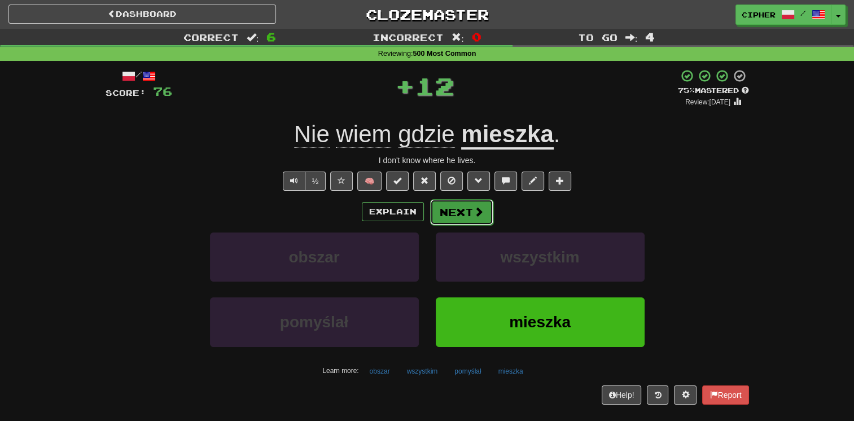
click at [449, 204] on button "Next" at bounding box center [461, 212] width 63 height 26
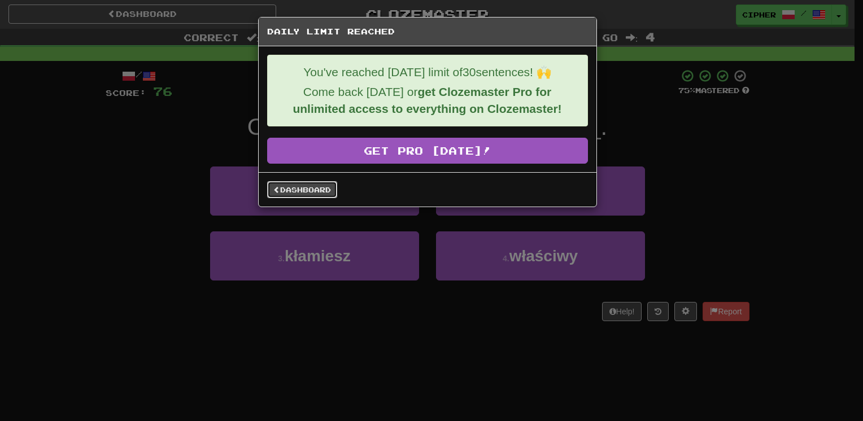
click at [310, 186] on link "Dashboard" at bounding box center [302, 189] width 70 height 17
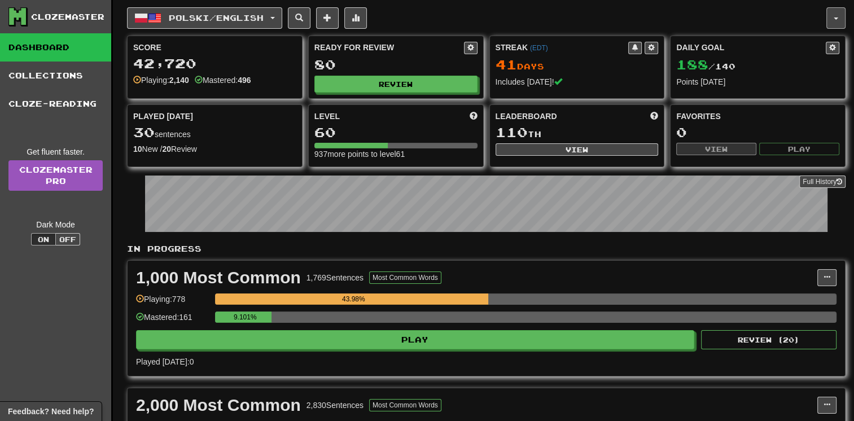
click at [834, 19] on span "button" at bounding box center [836, 19] width 5 height 2
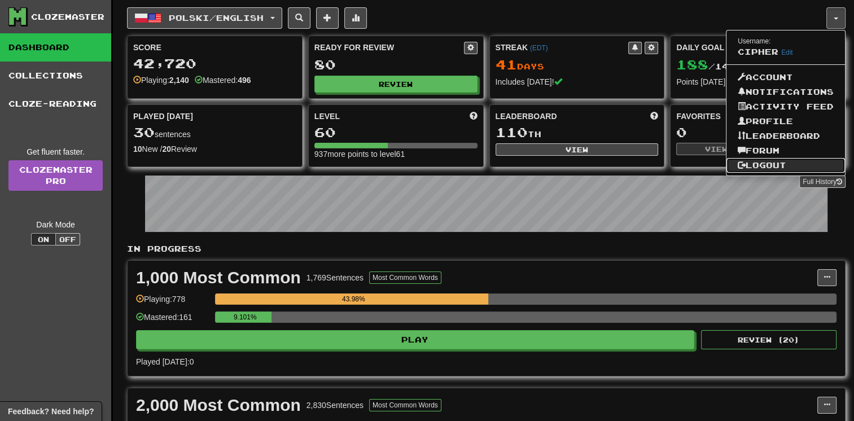
click at [787, 163] on link "Logout" at bounding box center [786, 165] width 119 height 15
